Goal: Task Accomplishment & Management: Manage account settings

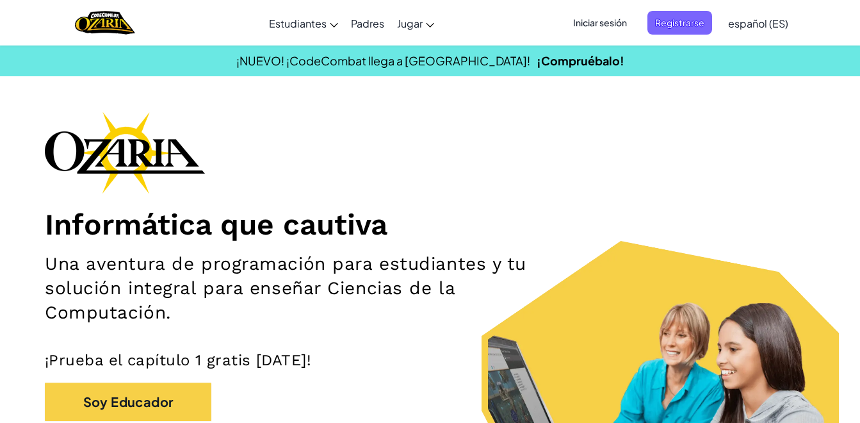
click at [523, 193] on div "Informática que cautiva Una aventura de programación para estudiantes y tu solu…" at bounding box center [430, 297] width 771 height 373
drag, startPoint x: 693, startPoint y: 29, endPoint x: 396, endPoint y: 398, distance: 473.8
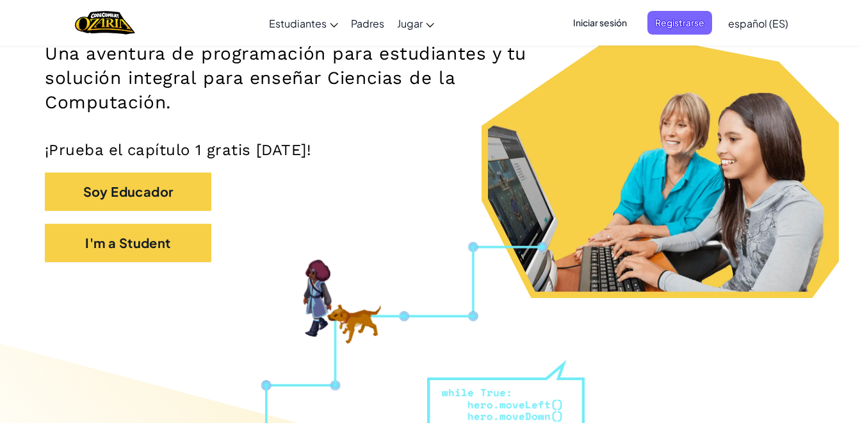
scroll to position [199, 0]
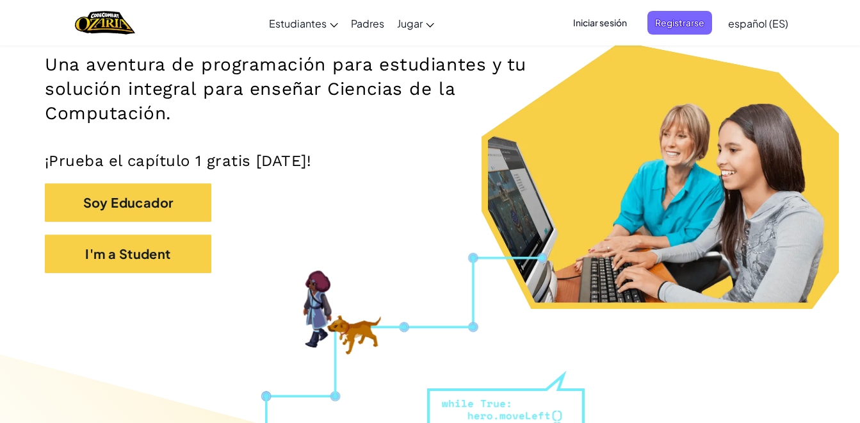
click at [483, 15] on div "Cambiar modo de navegación Estudiantes Crear Cuenta Gratis. Soluciones para esc…" at bounding box center [430, 22] width 867 height 45
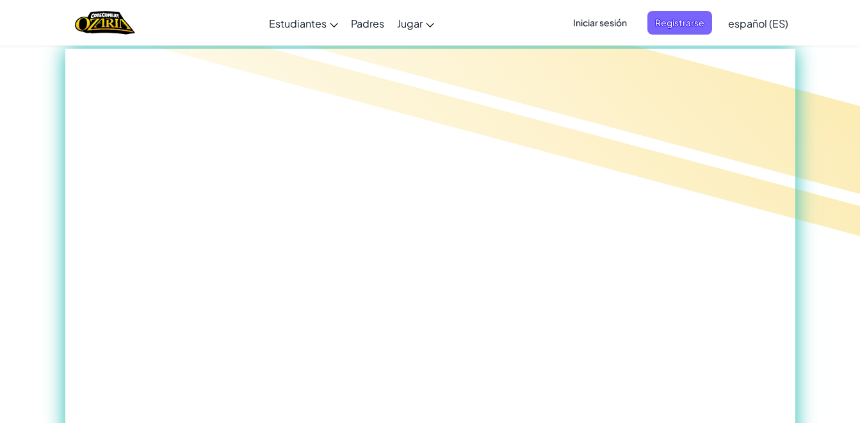
scroll to position [678, 0]
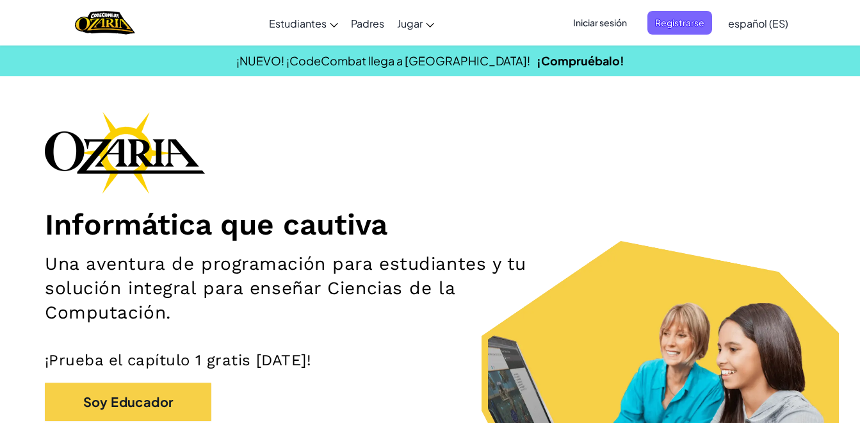
click at [607, 31] on span "Iniciar sesión" at bounding box center [600, 23] width 69 height 24
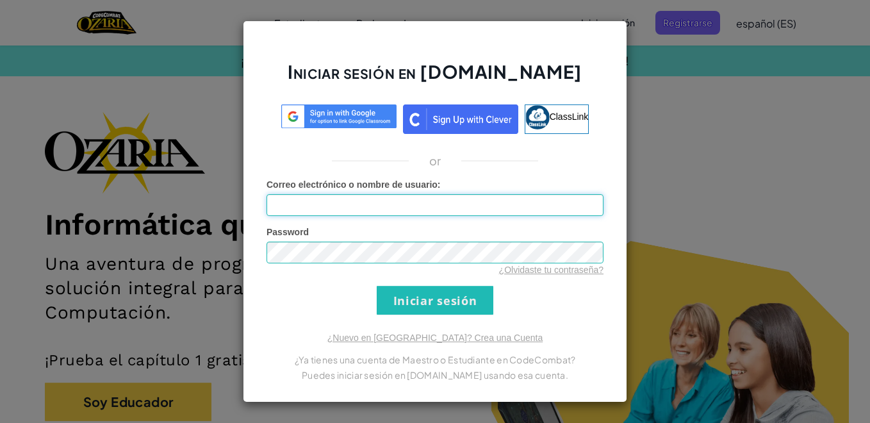
type input "AL07155743@tecmilenio.mx"
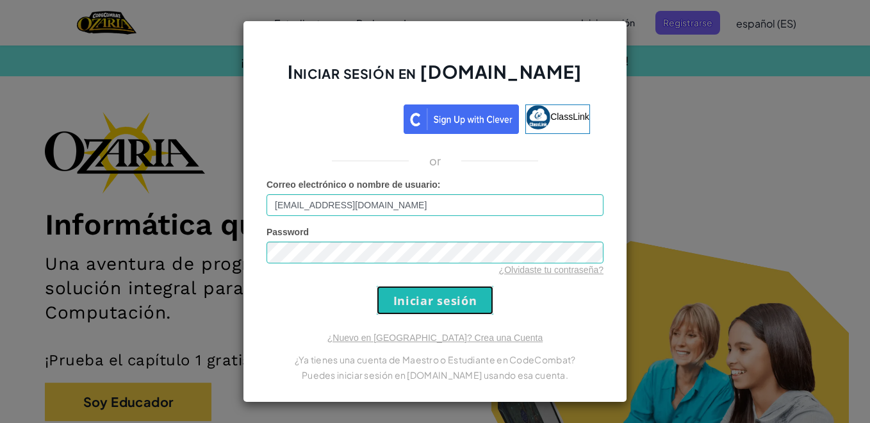
click at [414, 306] on input "Iniciar sesión" at bounding box center [435, 300] width 117 height 29
